Goal: Check status

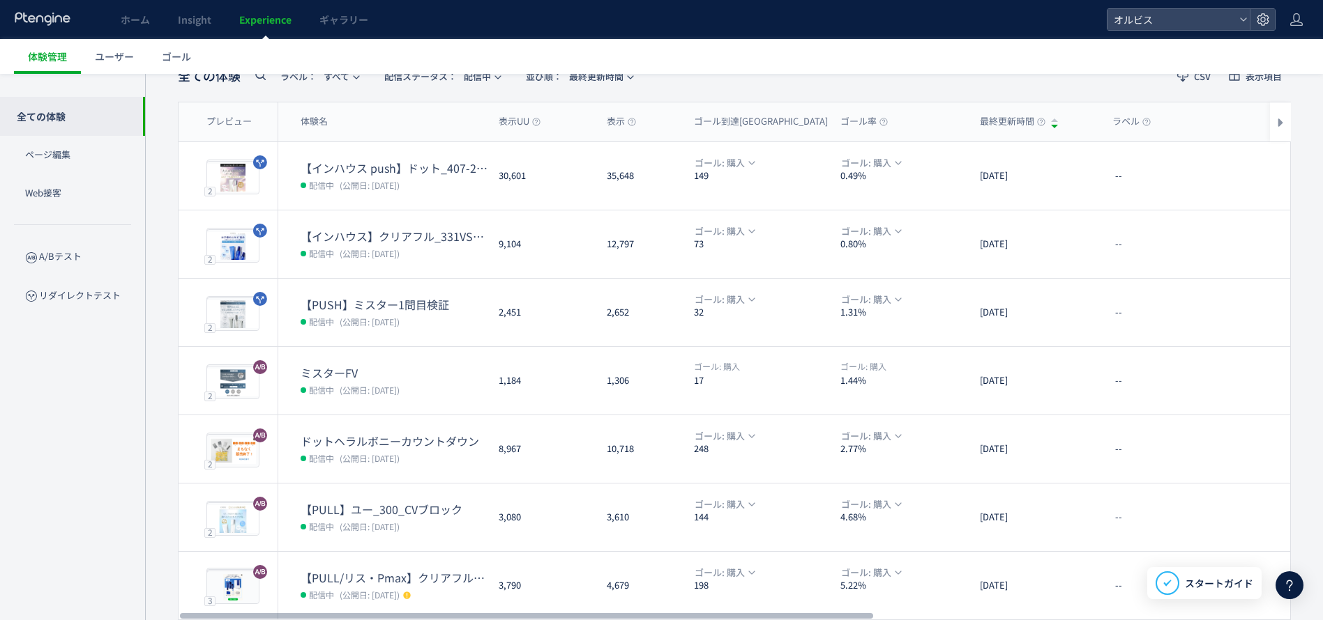
scroll to position [293, 0]
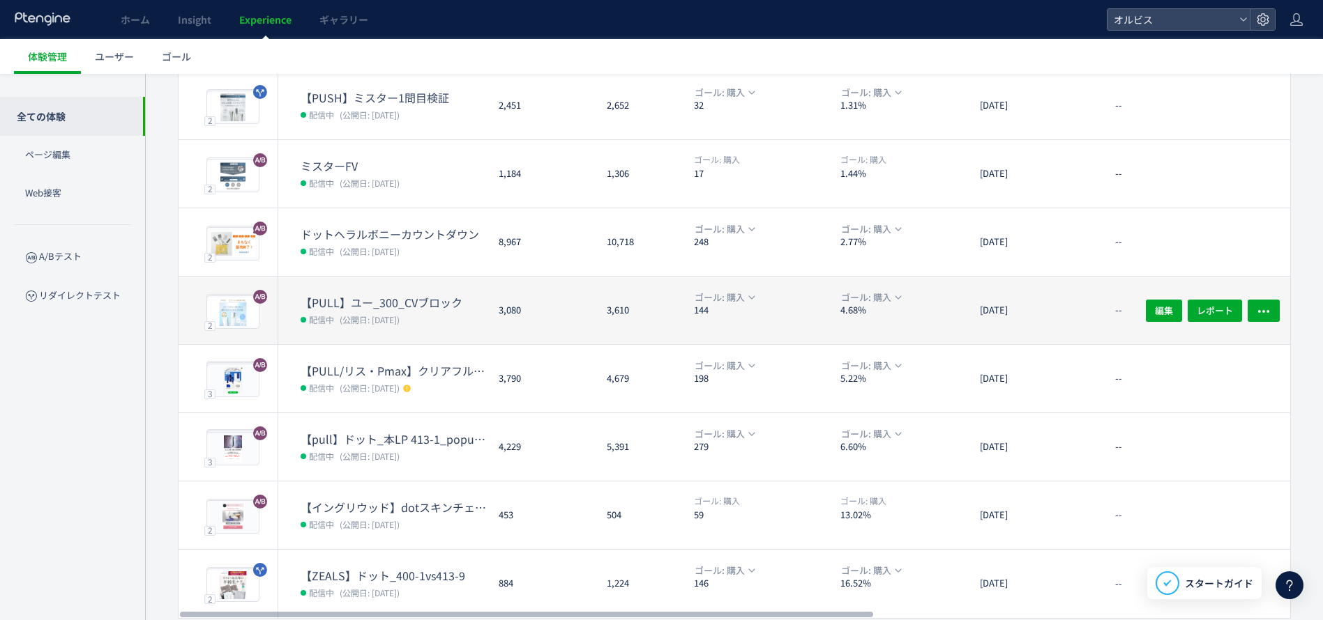
click at [400, 310] on dd "配信中 (公開日: [DATE])" at bounding box center [393, 319] width 187 height 18
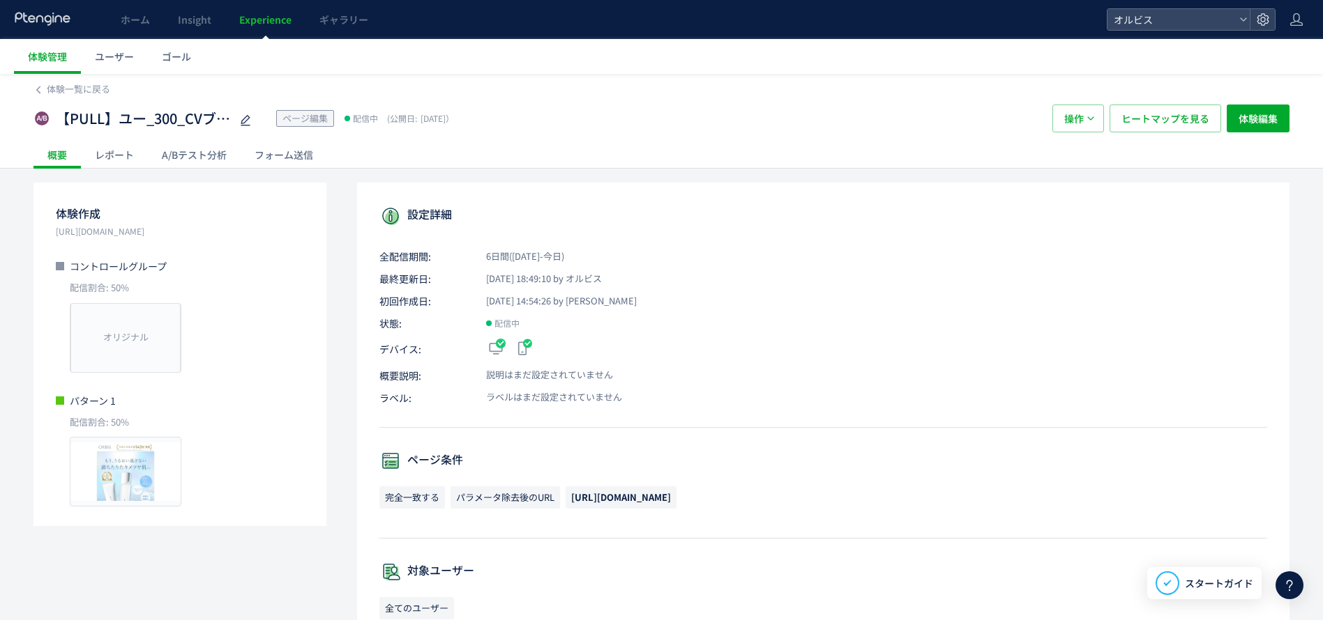
click at [211, 166] on div "A/Bテスト分析" at bounding box center [194, 155] width 93 height 28
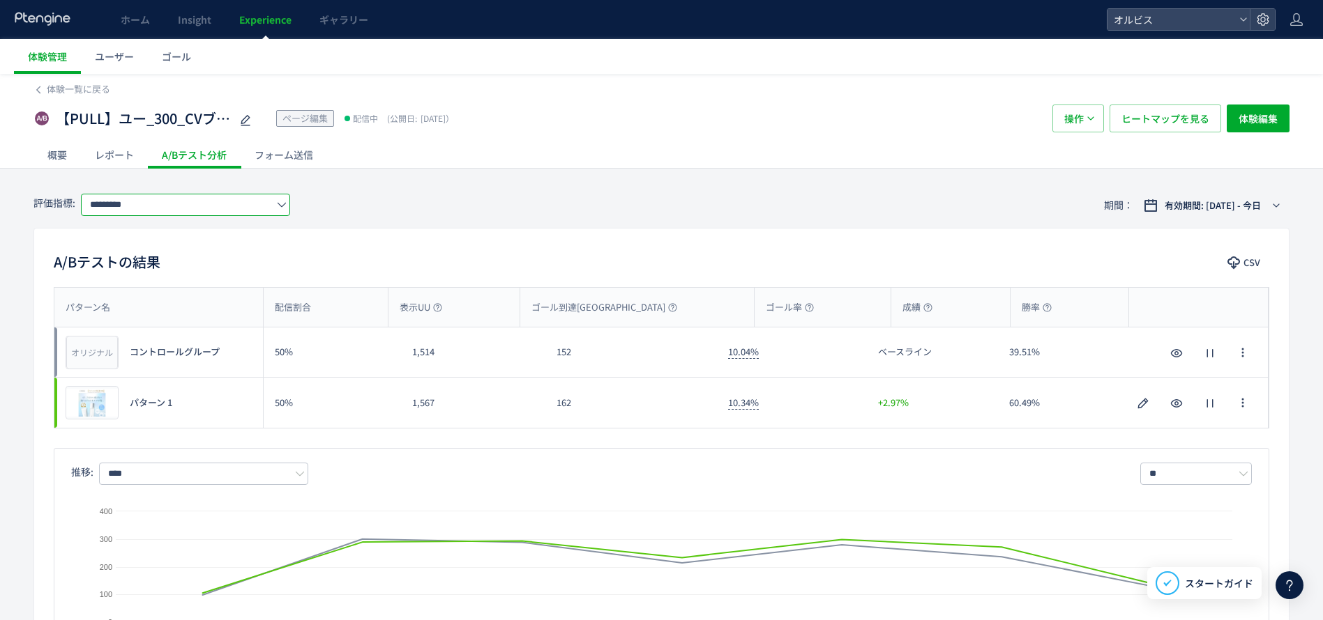
click at [273, 208] on input "*********" at bounding box center [185, 205] width 209 height 22
click at [198, 282] on span "購入" at bounding box center [188, 286] width 181 height 24
type input "**"
click at [1184, 120] on span "ヒートマップを見る" at bounding box center [1165, 119] width 88 height 28
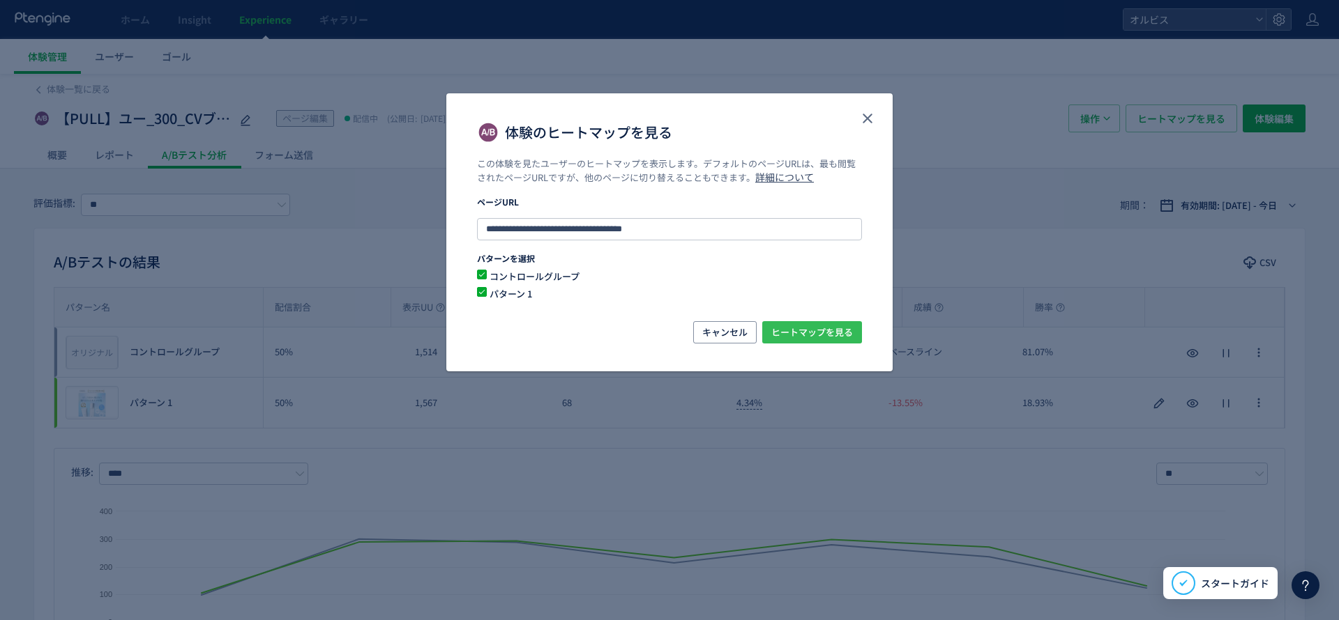
click at [850, 333] on span "ヒートマップを見る" at bounding box center [812, 332] width 82 height 22
click at [867, 112] on icon "close" at bounding box center [867, 118] width 17 height 17
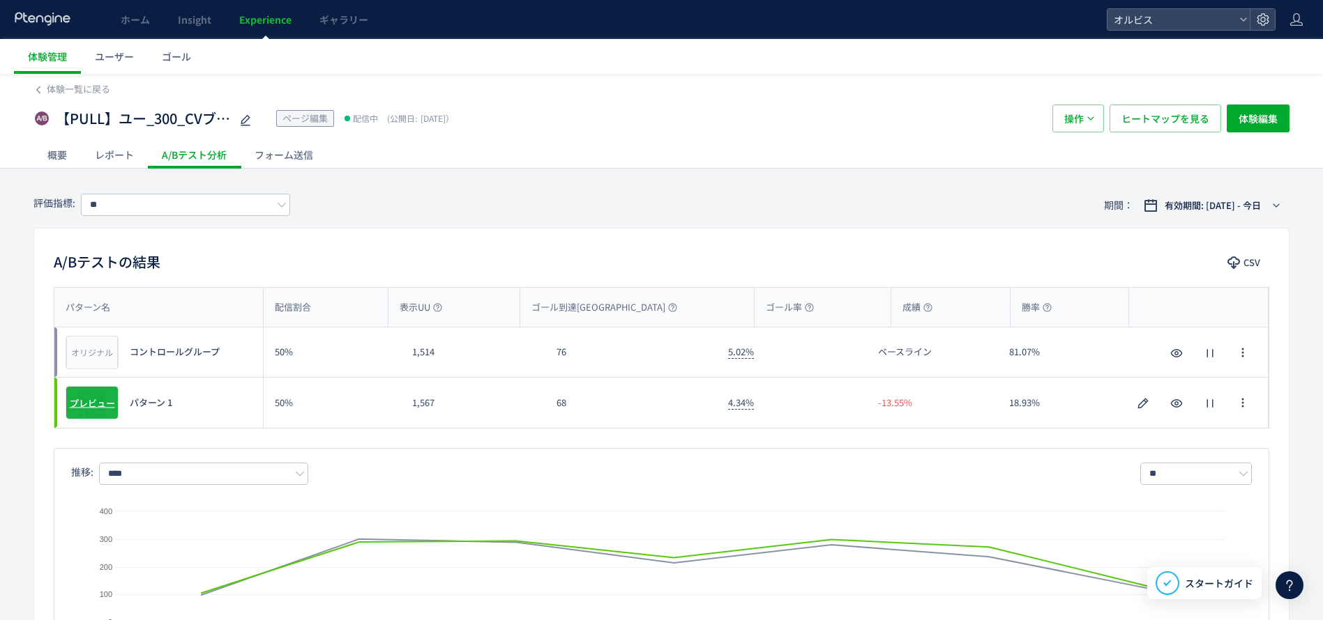
click at [79, 401] on span "プレビュー" at bounding box center [92, 403] width 45 height 13
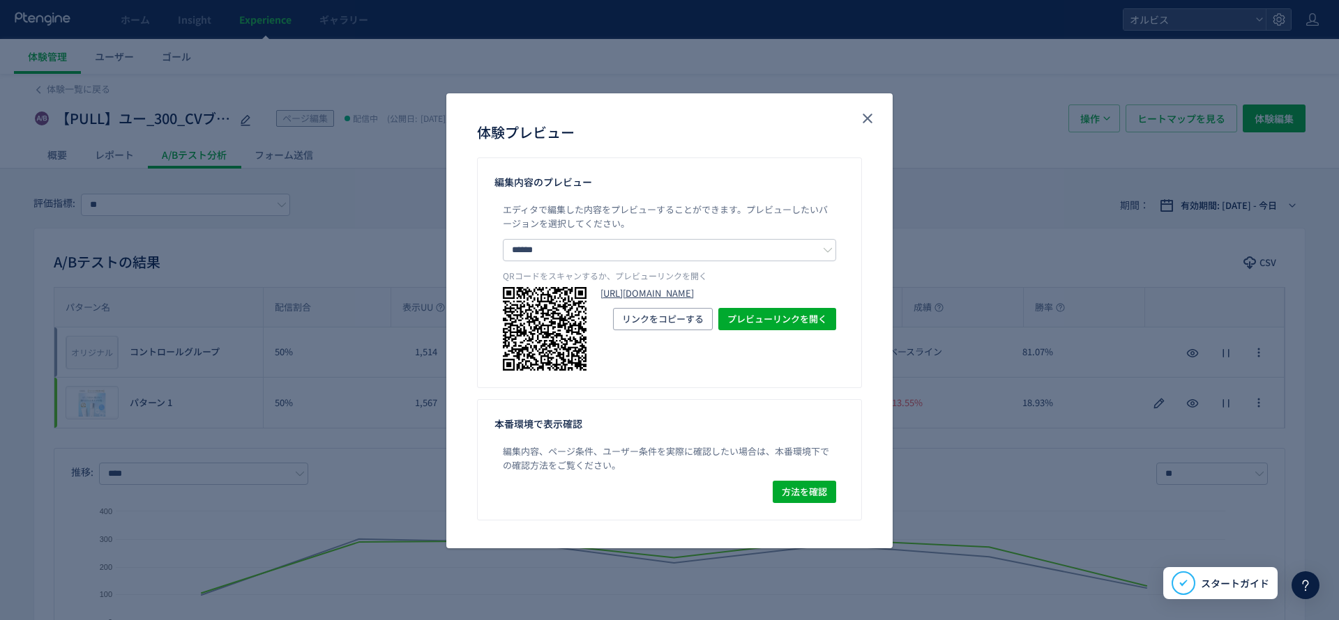
click at [620, 300] on link "[URL][DOMAIN_NAME]" at bounding box center [718, 293] width 236 height 13
